Goal: Information Seeking & Learning: Learn about a topic

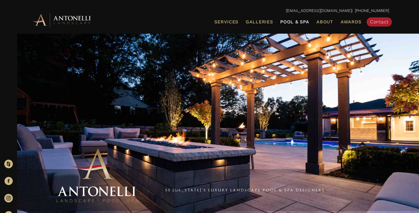
click at [290, 21] on span "Pool & Spa" at bounding box center [294, 21] width 29 height 5
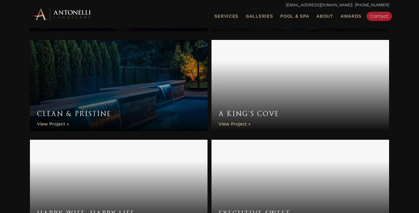
scroll to position [695, 0]
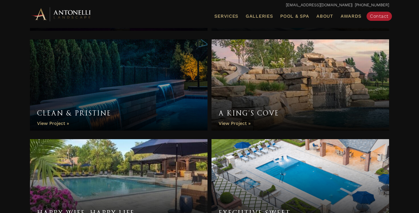
click at [240, 122] on link "A King’s Cove" at bounding box center [299, 84] width 177 height 91
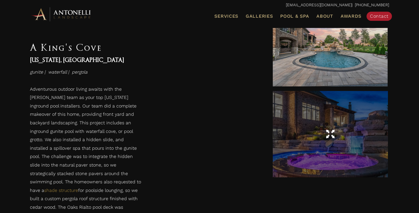
scroll to position [273, 0]
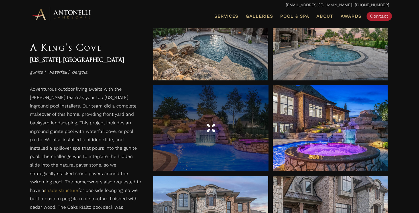
click at [229, 136] on div at bounding box center [210, 128] width 115 height 86
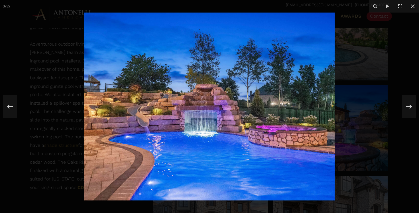
click at [389, 115] on div at bounding box center [209, 106] width 419 height 213
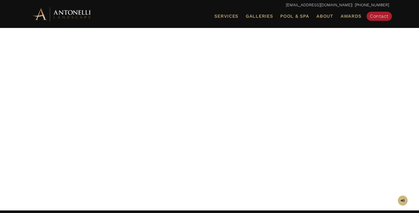
scroll to position [28, 0]
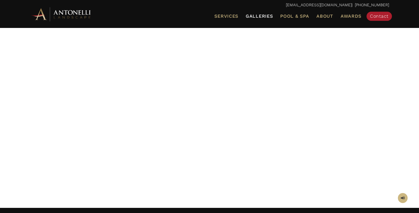
click at [262, 14] on span "Galleries" at bounding box center [259, 15] width 27 height 5
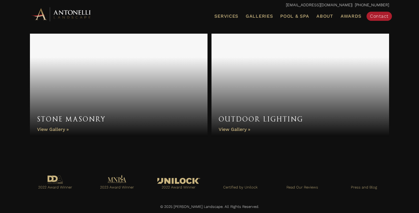
scroll to position [513, 0]
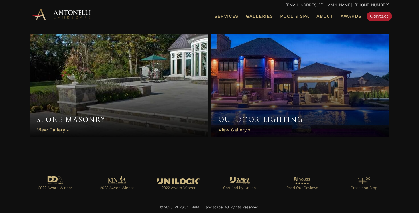
click at [75, 9] on img at bounding box center [61, 14] width 63 height 16
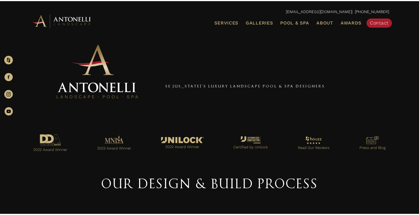
scroll to position [102, 0]
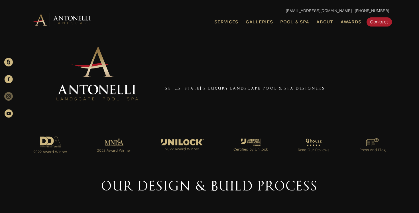
click at [9, 99] on icon at bounding box center [8, 96] width 9 height 9
